Goal: Browse casually

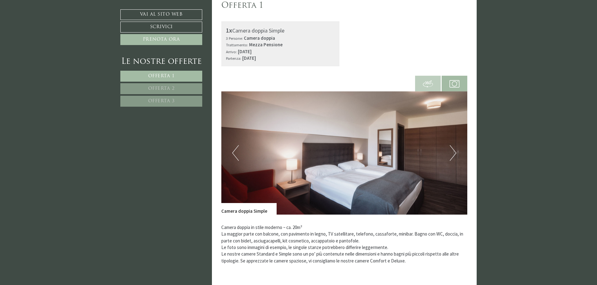
scroll to position [187, 0]
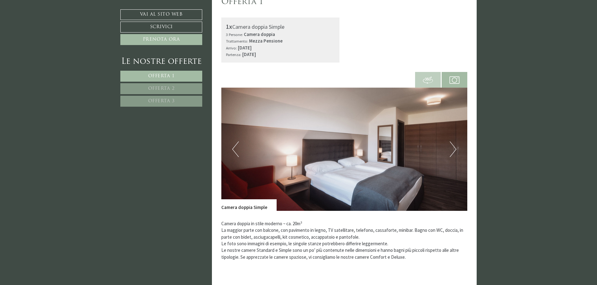
click at [450, 149] on button "Next" at bounding box center [453, 149] width 7 height 16
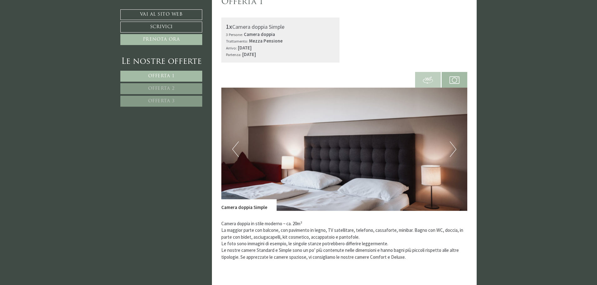
click at [450, 149] on button "Next" at bounding box center [453, 149] width 7 height 16
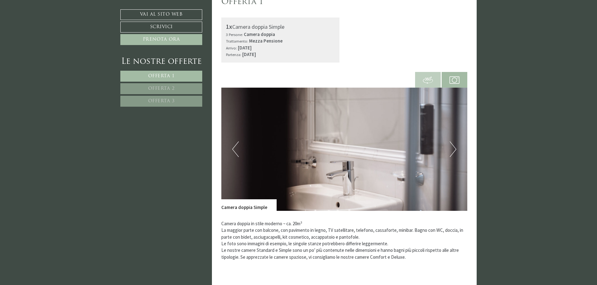
click at [450, 149] on button "Next" at bounding box center [453, 149] width 7 height 16
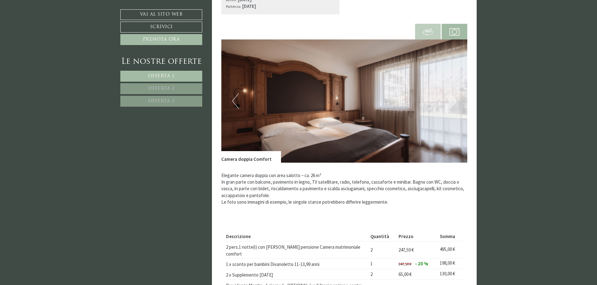
scroll to position [750, 0]
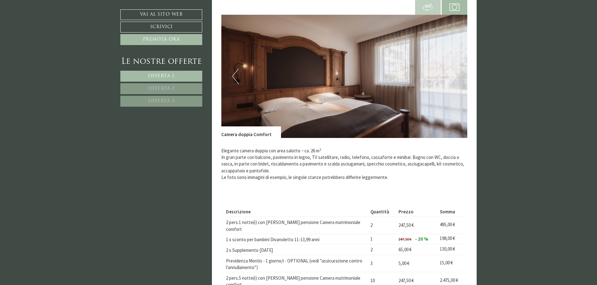
click at [456, 70] on button "Next" at bounding box center [453, 76] width 7 height 16
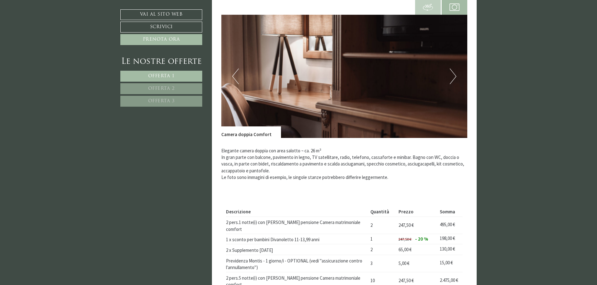
click at [456, 70] on button "Next" at bounding box center [453, 76] width 7 height 16
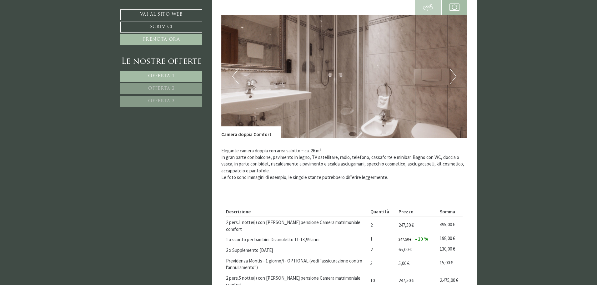
click at [456, 70] on button "Next" at bounding box center [453, 76] width 7 height 16
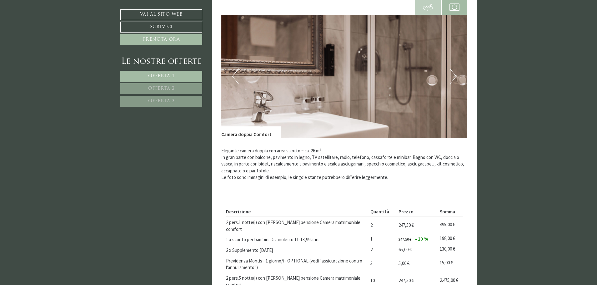
click at [456, 70] on button "Next" at bounding box center [453, 76] width 7 height 16
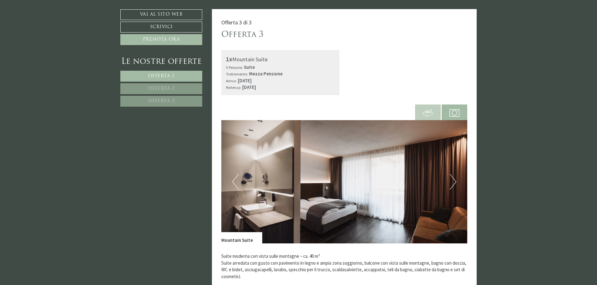
scroll to position [1125, 0]
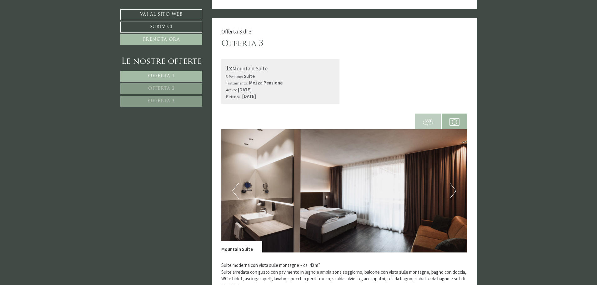
click at [453, 183] on button "Next" at bounding box center [453, 191] width 7 height 16
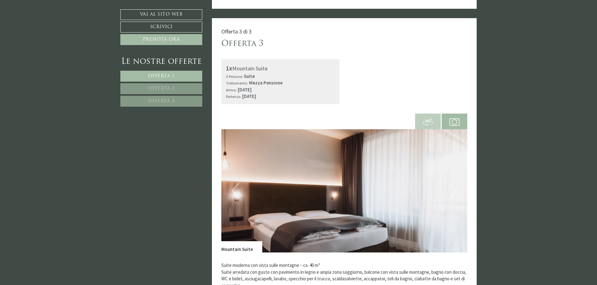
click at [453, 183] on button "Next" at bounding box center [453, 191] width 7 height 16
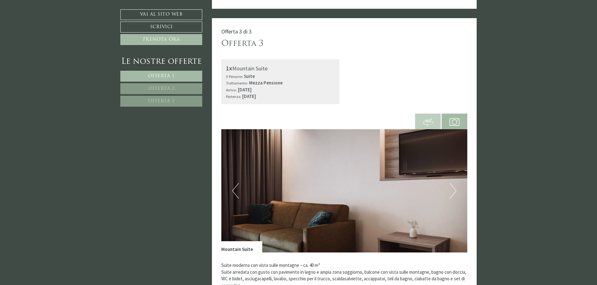
click at [453, 183] on button "Next" at bounding box center [453, 191] width 7 height 16
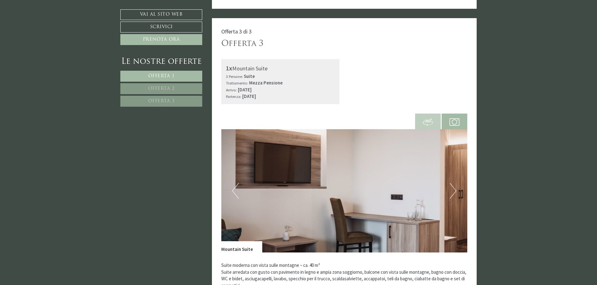
click at [453, 183] on button "Next" at bounding box center [453, 191] width 7 height 16
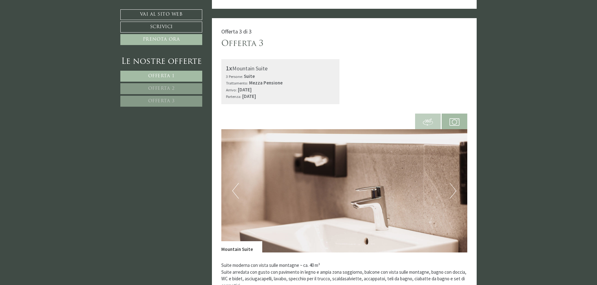
click at [453, 183] on button "Next" at bounding box center [453, 191] width 7 height 16
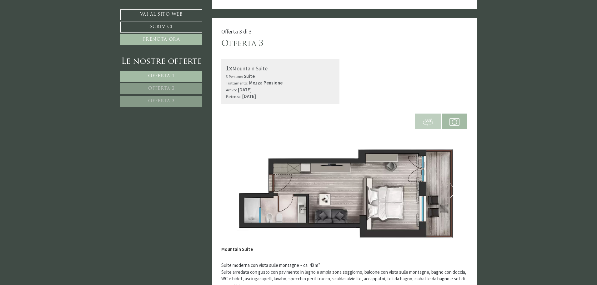
click at [453, 183] on button "Next" at bounding box center [453, 191] width 7 height 16
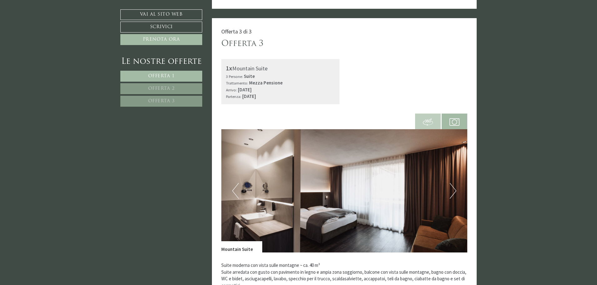
click at [453, 183] on button "Next" at bounding box center [453, 191] width 7 height 16
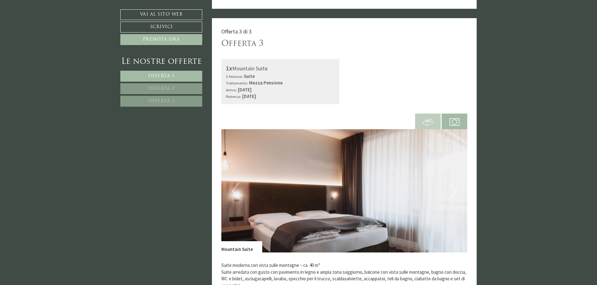
click at [453, 183] on button "Next" at bounding box center [453, 191] width 7 height 16
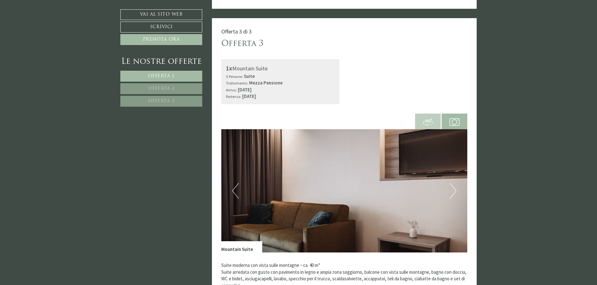
click at [453, 183] on button "Next" at bounding box center [453, 191] width 7 height 16
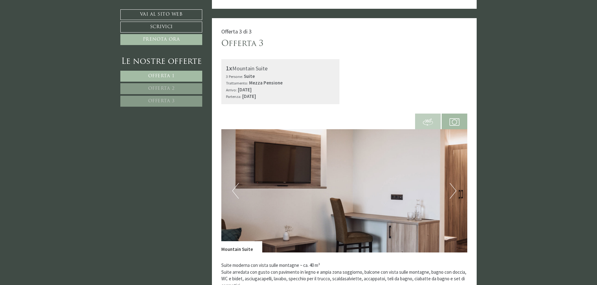
click at [453, 183] on button "Next" at bounding box center [453, 191] width 7 height 16
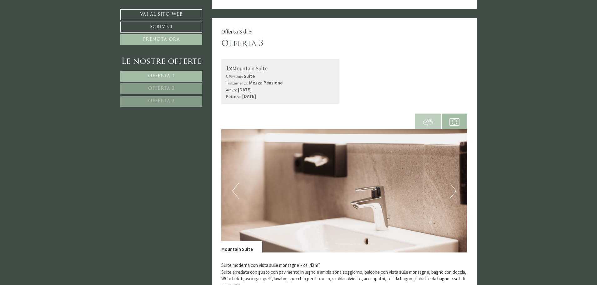
click at [453, 183] on button "Next" at bounding box center [453, 191] width 7 height 16
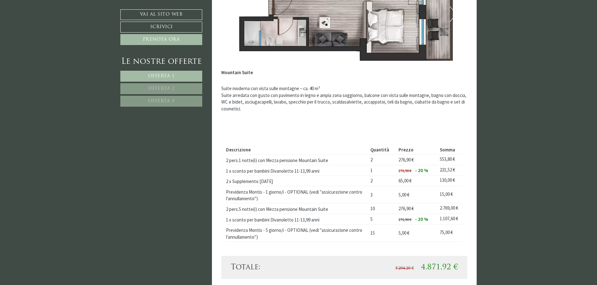
scroll to position [1312, 0]
